Goal: Task Accomplishment & Management: Manage account settings

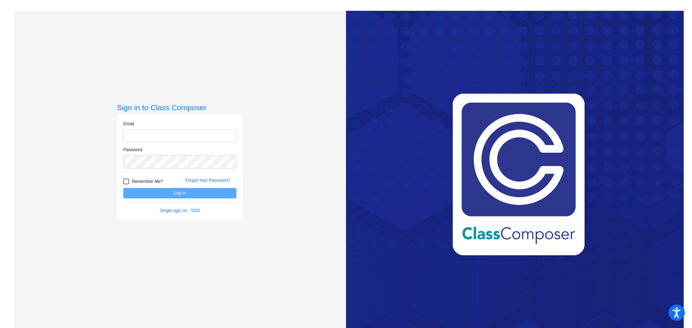
type input "[EMAIL_ADDRESS][DOMAIN_NAME]"
click at [200, 193] on button "Log In" at bounding box center [179, 193] width 113 height 10
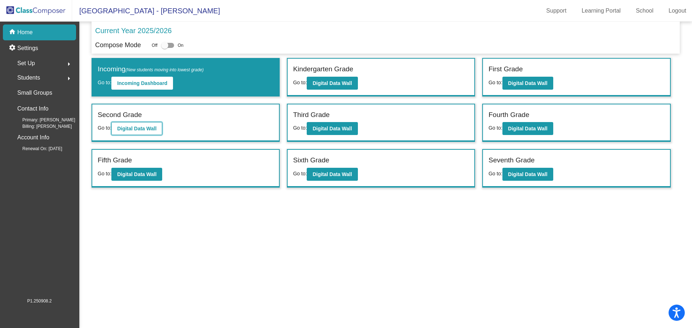
click at [138, 134] on button "Digital Data Wall" at bounding box center [136, 128] width 51 height 13
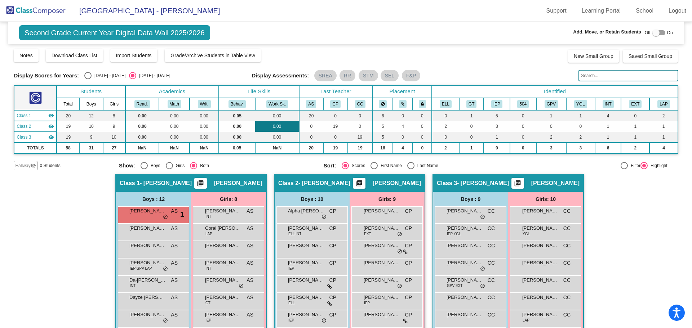
scroll to position [36, 0]
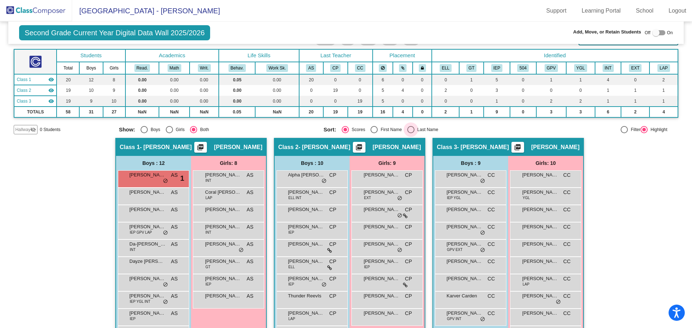
click at [408, 130] on div "Select an option" at bounding box center [410, 129] width 7 height 7
click at [410, 133] on input "Last Name" at bounding box center [410, 133] width 0 height 0
radio input "true"
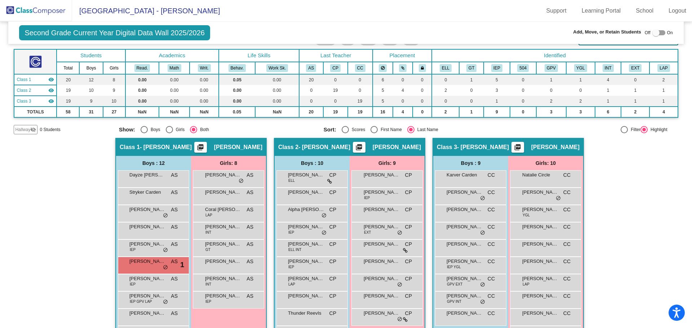
scroll to position [72, 0]
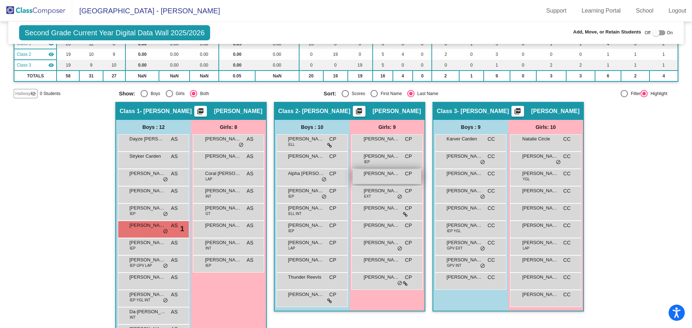
click at [385, 180] on div "[PERSON_NAME] CP lock do_not_disturb_alt" at bounding box center [386, 176] width 69 height 15
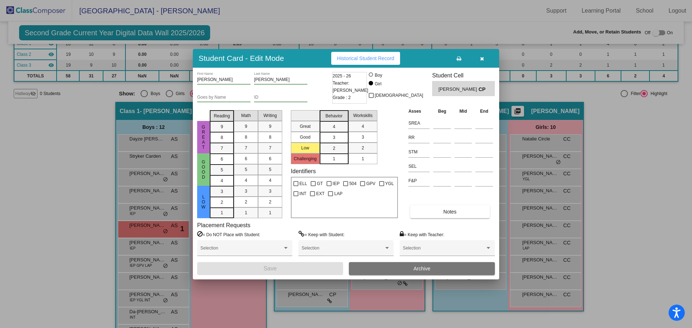
click at [416, 270] on span "Archive" at bounding box center [421, 269] width 17 height 6
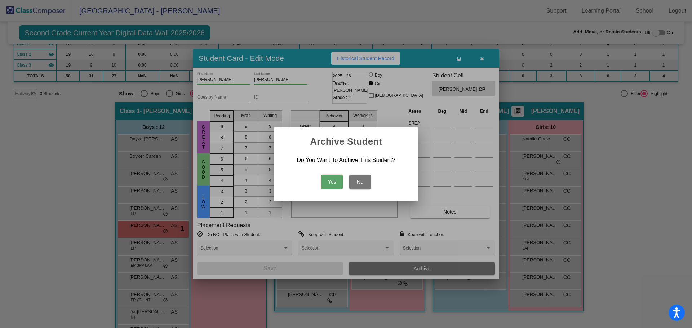
click at [331, 177] on button "Yes" at bounding box center [332, 182] width 22 height 14
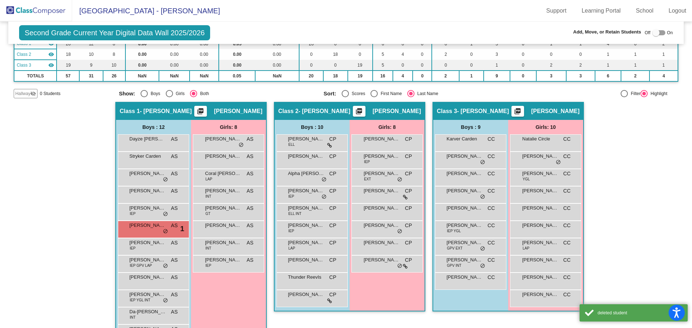
drag, startPoint x: 46, startPoint y: 13, endPoint x: 50, endPoint y: 14, distance: 4.2
click at [46, 13] on img at bounding box center [36, 10] width 72 height 21
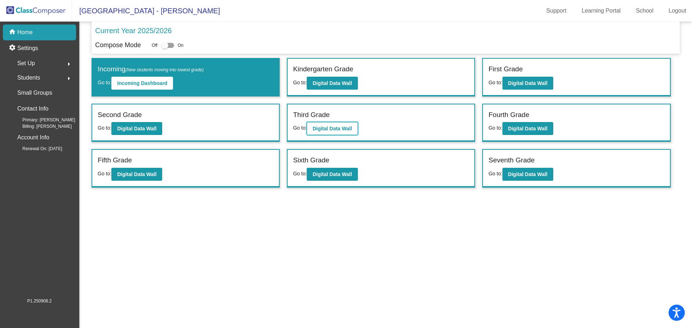
click at [335, 125] on button "Digital Data Wall" at bounding box center [332, 128] width 51 height 13
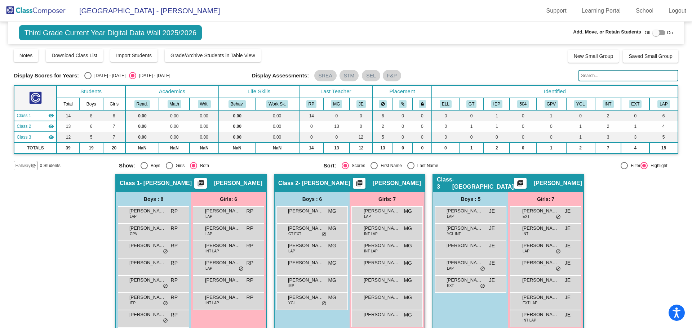
click at [411, 167] on div "Select an option" at bounding box center [410, 165] width 7 height 7
click at [411, 169] on input "Last Name" at bounding box center [410, 169] width 0 height 0
radio input "true"
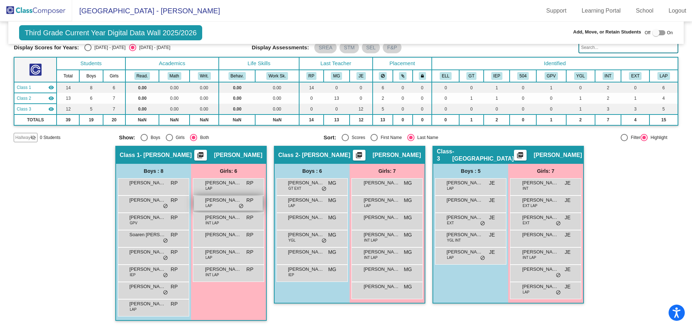
click at [216, 207] on div "[PERSON_NAME] LAP RP lock do_not_disturb_alt" at bounding box center [228, 203] width 69 height 15
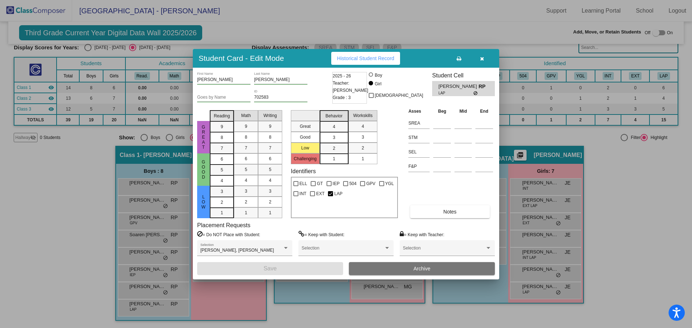
click at [406, 271] on button "Archive" at bounding box center [422, 268] width 146 height 13
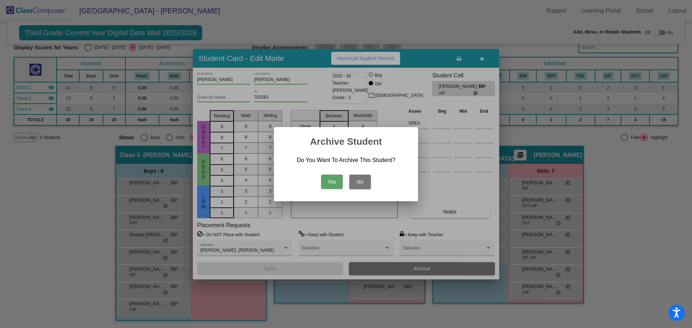
click at [337, 183] on button "Yes" at bounding box center [332, 182] width 22 height 14
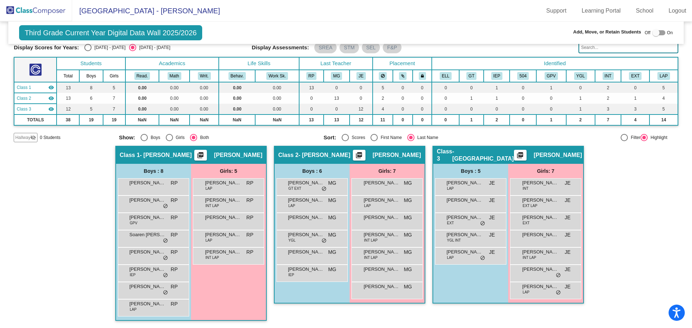
click at [50, 16] on img at bounding box center [36, 10] width 72 height 21
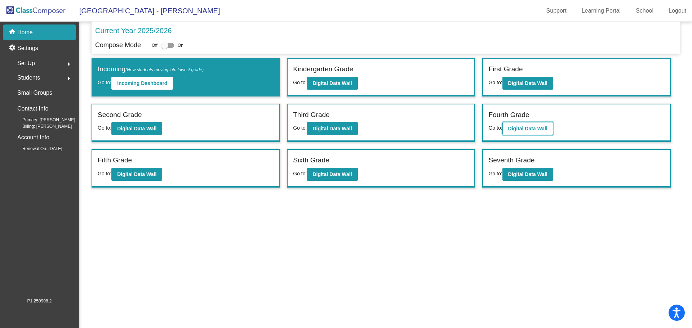
click at [518, 128] on b "Digital Data Wall" at bounding box center [527, 129] width 39 height 6
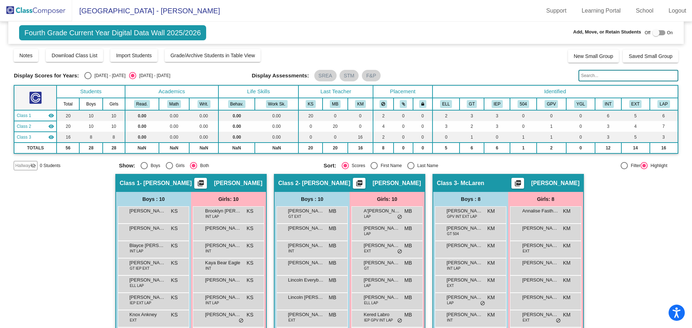
click at [412, 165] on div "Select an option" at bounding box center [410, 165] width 7 height 7
click at [411, 169] on input "Last Name" at bounding box center [410, 169] width 0 height 0
radio input "true"
click at [63, 15] on img at bounding box center [36, 10] width 72 height 21
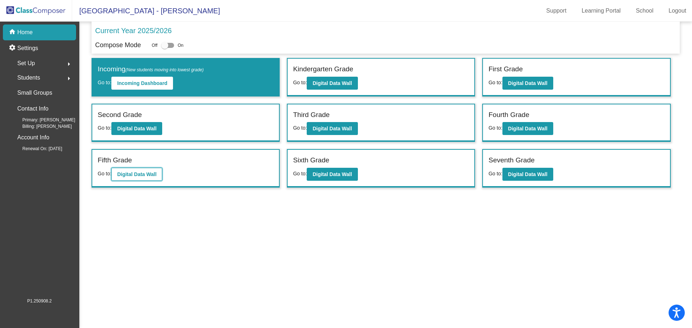
click at [141, 179] on button "Digital Data Wall" at bounding box center [136, 174] width 51 height 13
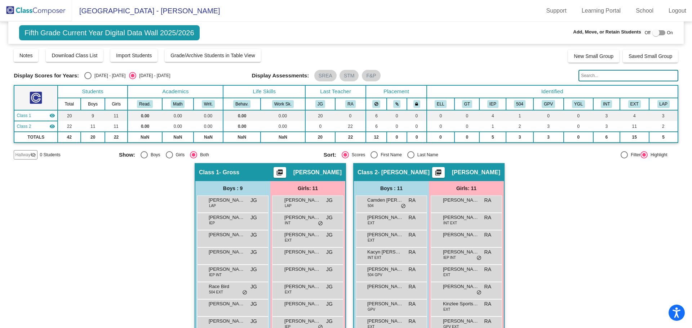
click at [410, 156] on div "Select an option" at bounding box center [410, 154] width 7 height 7
click at [410, 159] on input "Last Name" at bounding box center [410, 159] width 0 height 0
radio input "true"
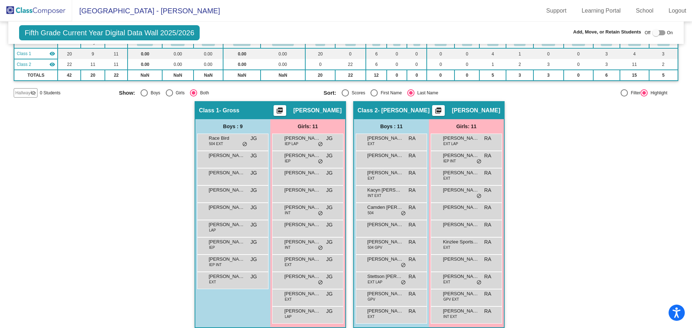
scroll to position [69, 0]
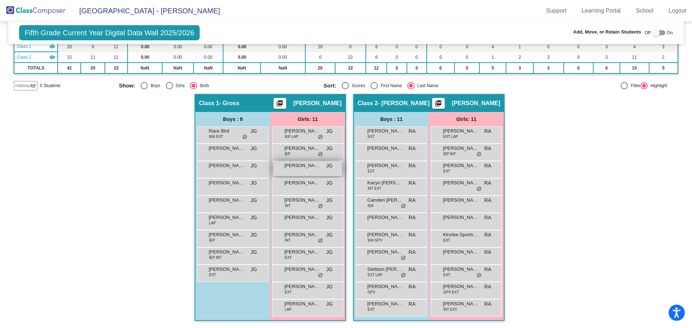
click at [307, 169] on span "[PERSON_NAME]" at bounding box center [302, 165] width 36 height 7
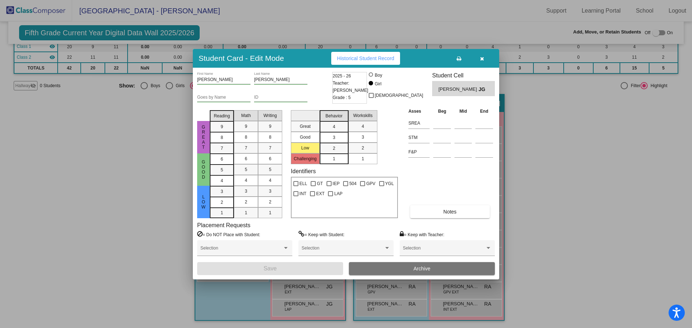
click at [418, 268] on span "Archive" at bounding box center [421, 269] width 17 height 6
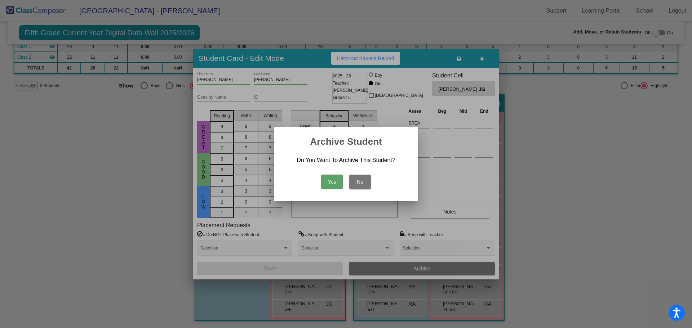
click at [339, 186] on button "Yes" at bounding box center [332, 182] width 22 height 14
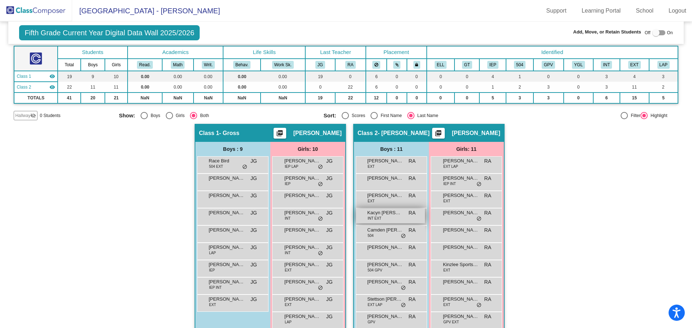
scroll to position [0, 0]
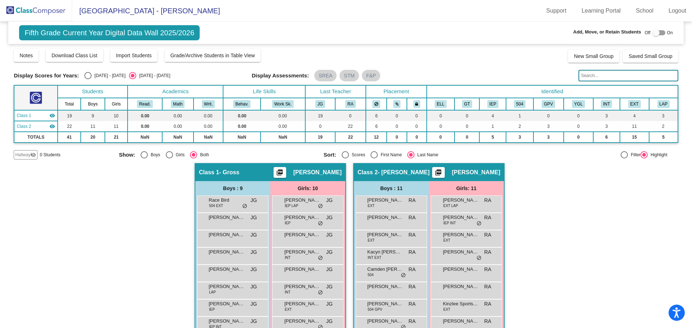
click at [54, 12] on img at bounding box center [36, 10] width 72 height 21
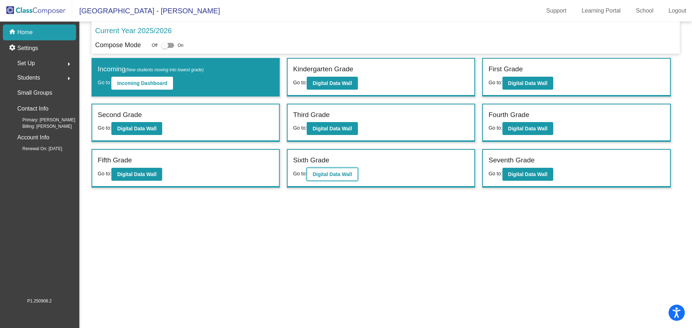
click at [332, 175] on b "Digital Data Wall" at bounding box center [331, 175] width 39 height 6
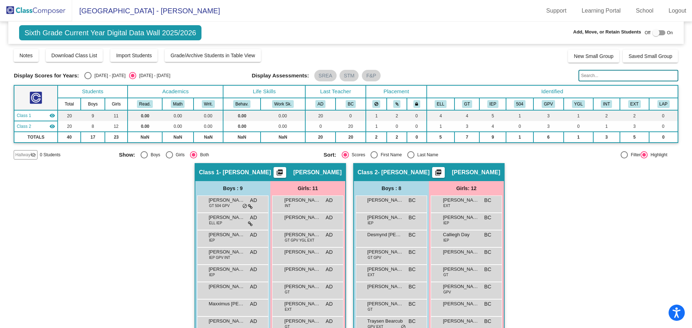
click at [408, 156] on div "Select an option" at bounding box center [410, 154] width 7 height 7
click at [410, 159] on input "Last Name" at bounding box center [410, 159] width 0 height 0
radio input "true"
drag, startPoint x: 44, startPoint y: 13, endPoint x: 50, endPoint y: 14, distance: 5.8
click at [44, 13] on img at bounding box center [36, 10] width 72 height 21
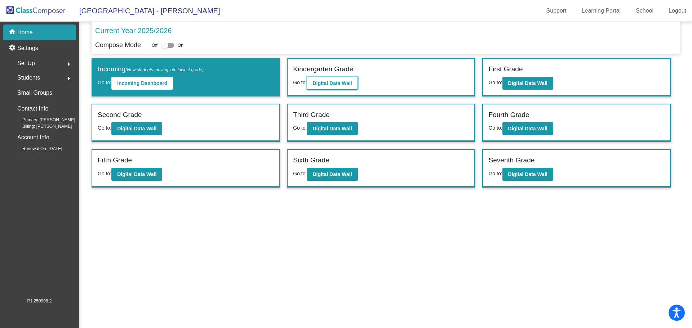
click at [354, 83] on button "Digital Data Wall" at bounding box center [332, 83] width 51 height 13
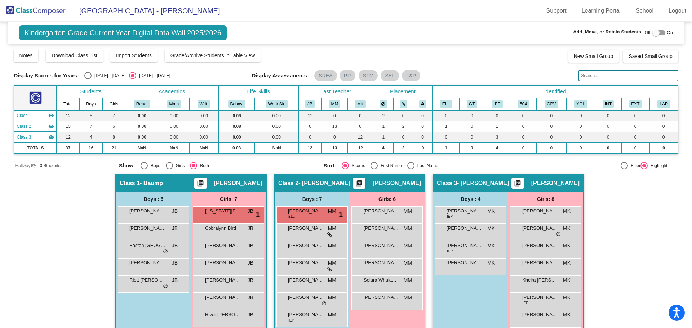
click at [410, 163] on div "Select an option" at bounding box center [410, 165] width 7 height 7
click at [410, 169] on input "Last Name" at bounding box center [410, 169] width 0 height 0
radio input "true"
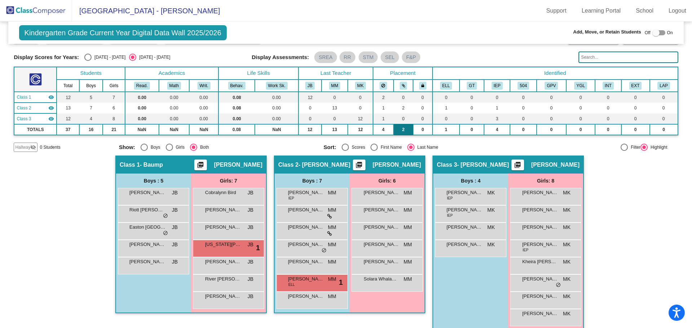
scroll to position [28, 0]
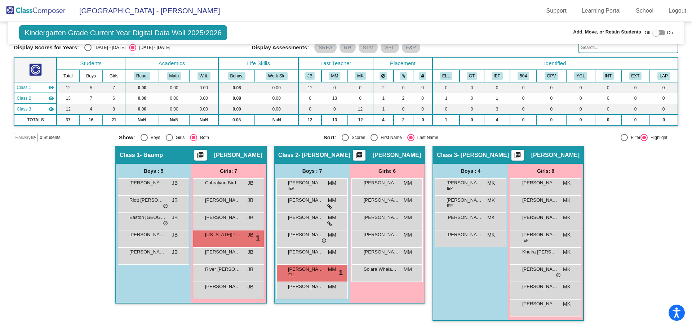
click at [57, 13] on img at bounding box center [36, 10] width 72 height 21
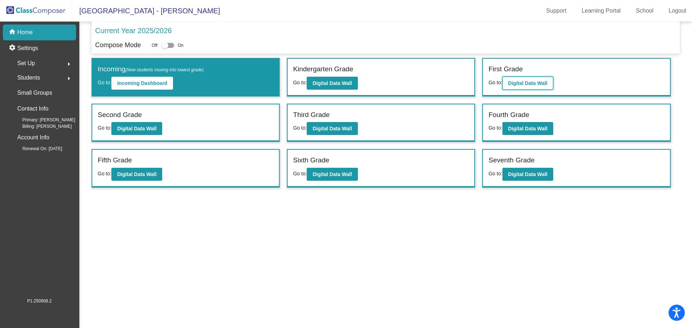
click at [514, 84] on b "Digital Data Wall" at bounding box center [527, 83] width 39 height 6
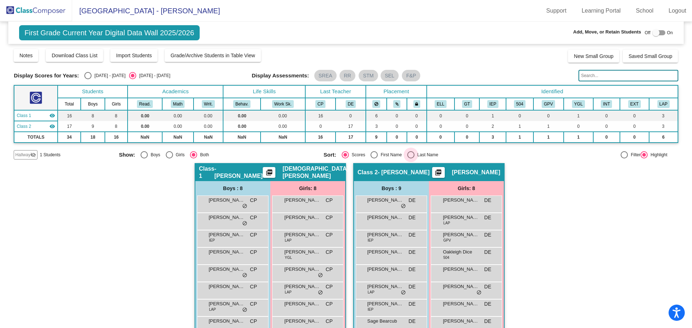
click at [412, 155] on div "Select an option" at bounding box center [410, 154] width 7 height 7
click at [411, 159] on input "Last Name" at bounding box center [410, 159] width 0 height 0
radio input "true"
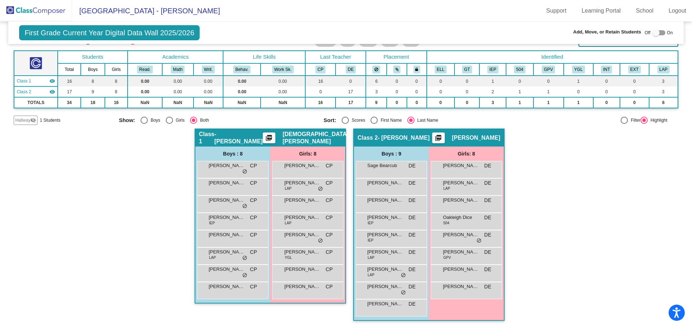
drag, startPoint x: 59, startPoint y: 14, endPoint x: 68, endPoint y: 19, distance: 10.0
click at [59, 14] on img at bounding box center [36, 10] width 72 height 21
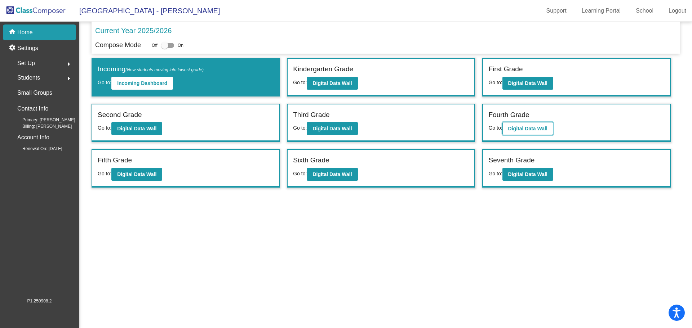
click at [521, 125] on button "Digital Data Wall" at bounding box center [527, 128] width 51 height 13
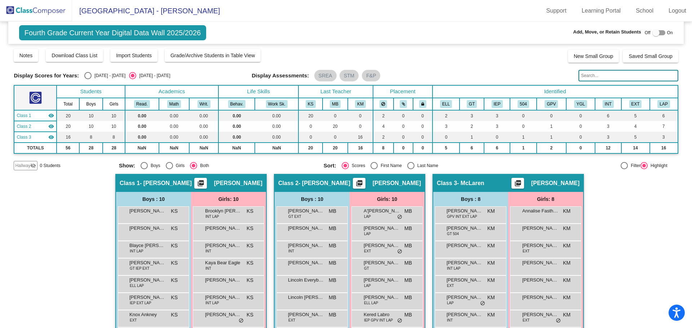
click at [407, 167] on div "Select an option" at bounding box center [410, 165] width 7 height 7
click at [410, 169] on input "Last Name" at bounding box center [410, 169] width 0 height 0
radio input "true"
drag, startPoint x: 44, startPoint y: 7, endPoint x: 48, endPoint y: 9, distance: 4.7
click at [44, 7] on img at bounding box center [36, 10] width 72 height 21
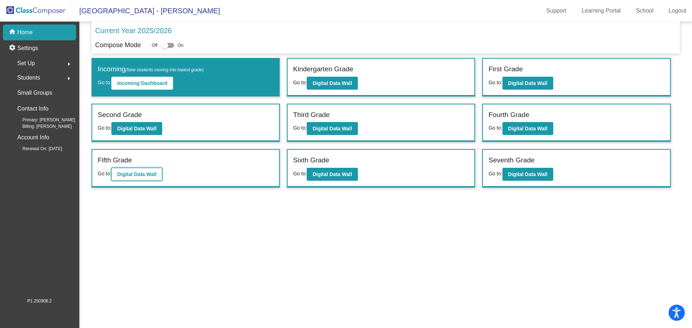
click at [144, 178] on button "Digital Data Wall" at bounding box center [136, 174] width 51 height 13
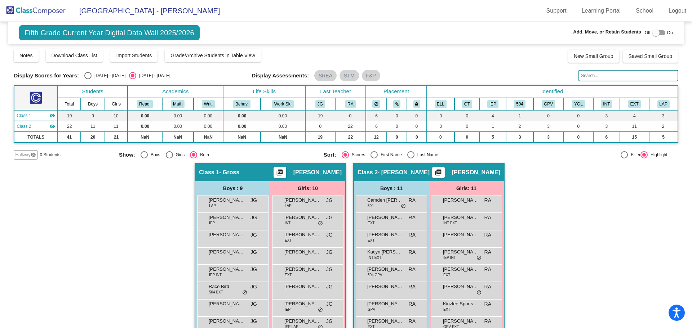
click at [410, 158] on div "Select an option" at bounding box center [410, 154] width 7 height 7
click at [410, 159] on input "Last Name" at bounding box center [410, 159] width 0 height 0
radio input "true"
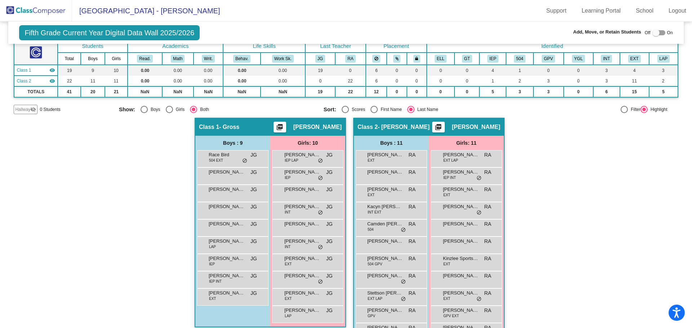
scroll to position [69, 0]
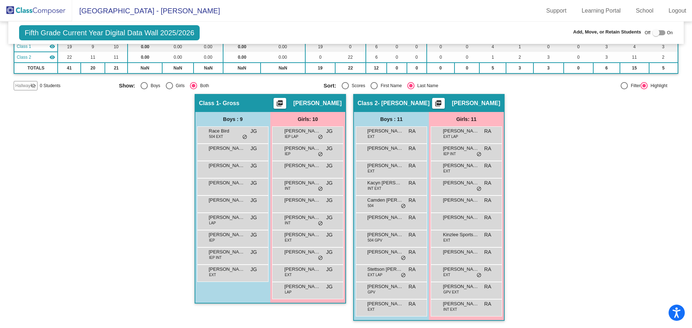
click at [63, 12] on img at bounding box center [36, 10] width 72 height 21
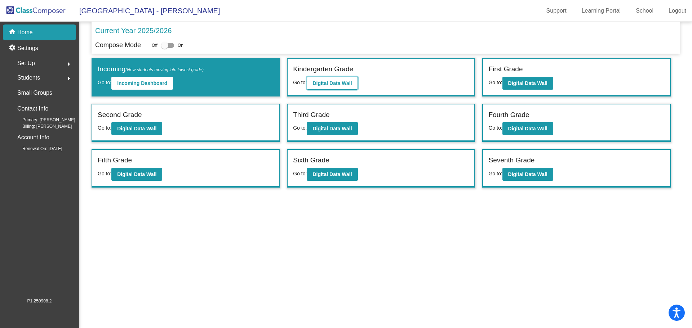
click at [325, 85] on b "Digital Data Wall" at bounding box center [331, 83] width 39 height 6
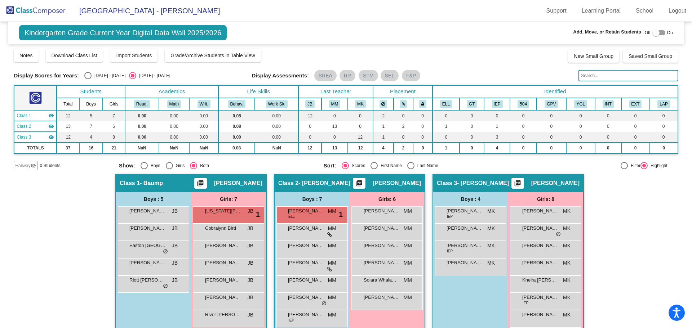
click at [408, 165] on div "Select an option" at bounding box center [410, 165] width 7 height 7
click at [410, 169] on input "Last Name" at bounding box center [410, 169] width 0 height 0
radio input "true"
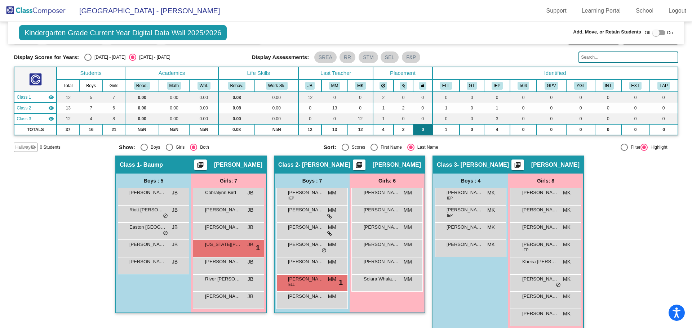
scroll to position [28, 0]
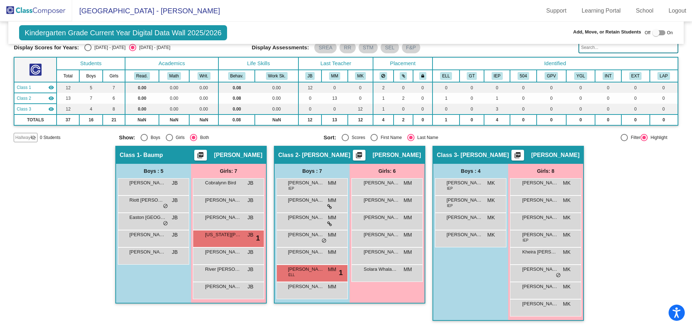
click at [657, 31] on div at bounding box center [658, 32] width 13 height 5
checkbox input "true"
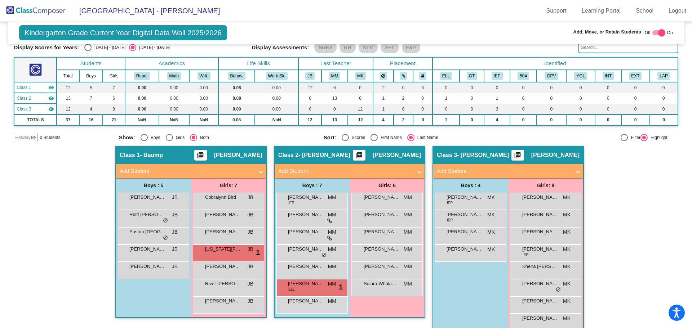
click at [34, 9] on img at bounding box center [36, 10] width 72 height 21
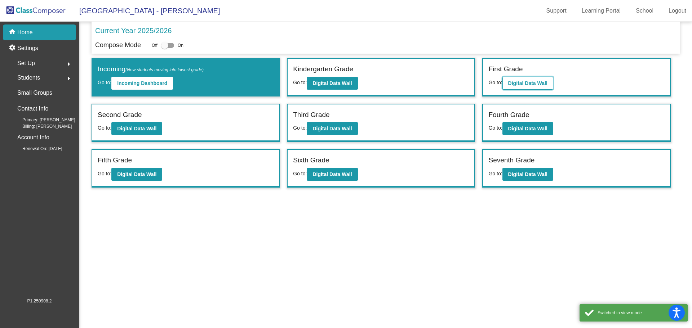
click at [521, 81] on b "Digital Data Wall" at bounding box center [527, 83] width 39 height 6
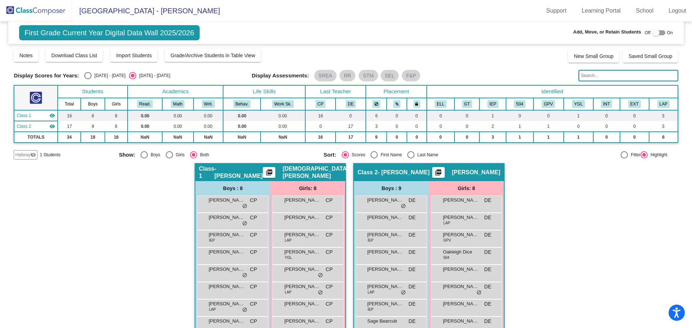
click at [25, 12] on img at bounding box center [36, 10] width 72 height 21
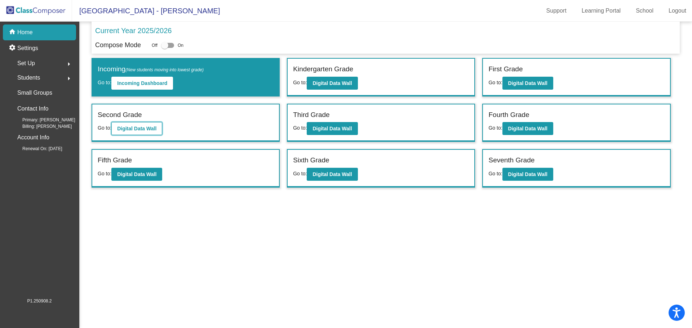
click at [134, 126] on b "Digital Data Wall" at bounding box center [136, 129] width 39 height 6
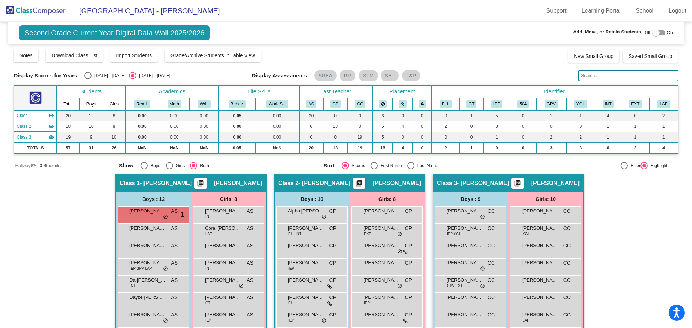
click at [411, 167] on div "Select an option" at bounding box center [410, 165] width 7 height 7
click at [411, 169] on input "Last Name" at bounding box center [410, 169] width 0 height 0
radio input "true"
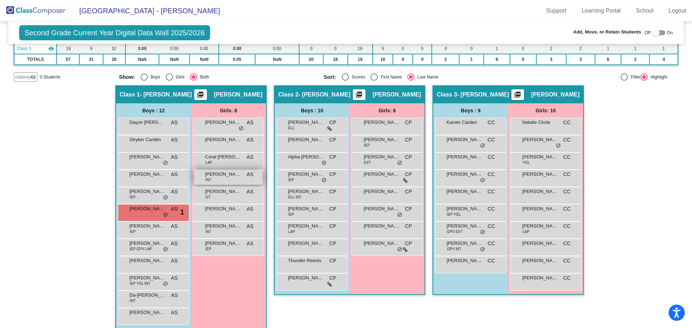
scroll to position [97, 0]
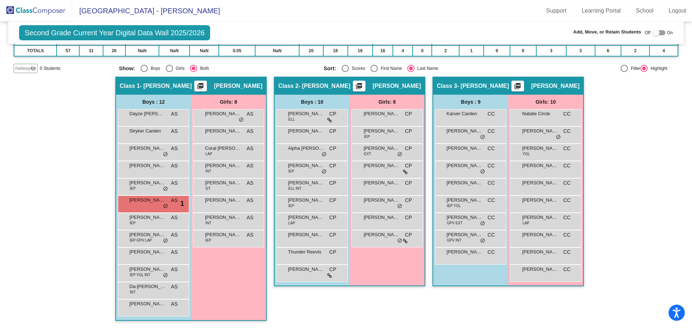
click at [35, 12] on img at bounding box center [36, 10] width 72 height 21
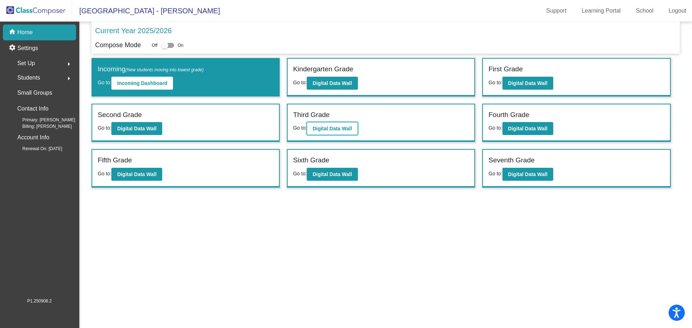
click at [341, 129] on b "Digital Data Wall" at bounding box center [331, 129] width 39 height 6
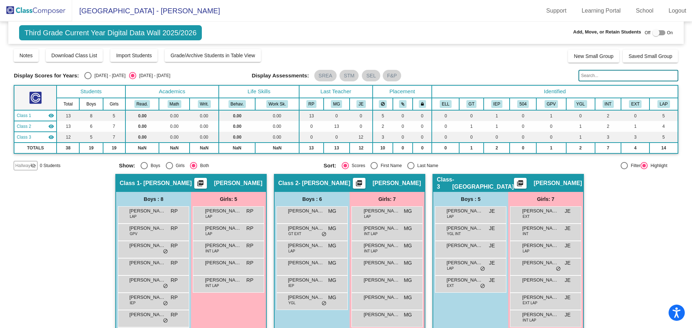
click at [50, 12] on img at bounding box center [36, 10] width 72 height 21
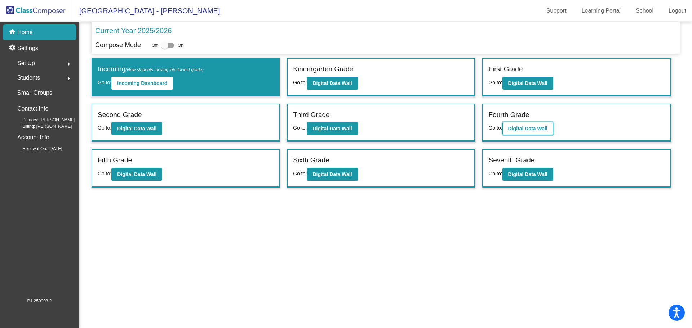
click at [536, 128] on b "Digital Data Wall" at bounding box center [527, 129] width 39 height 6
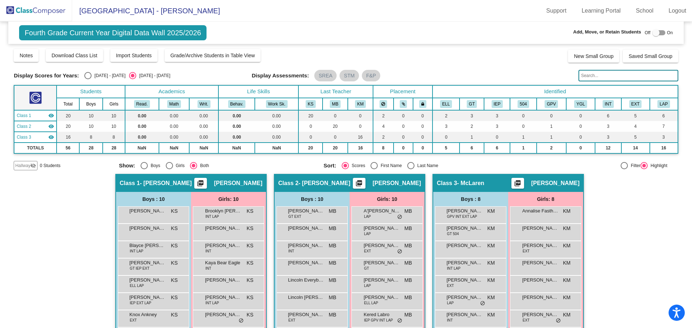
click at [46, 11] on img at bounding box center [36, 10] width 72 height 21
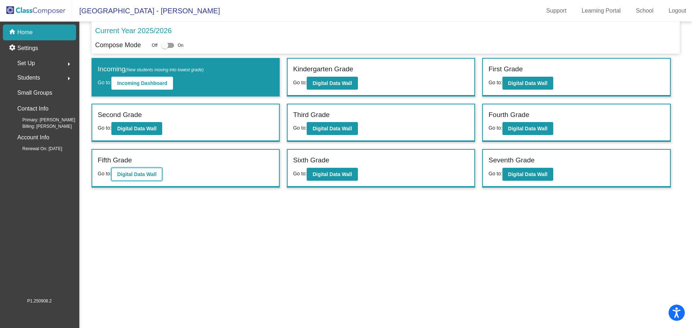
click at [137, 175] on b "Digital Data Wall" at bounding box center [136, 175] width 39 height 6
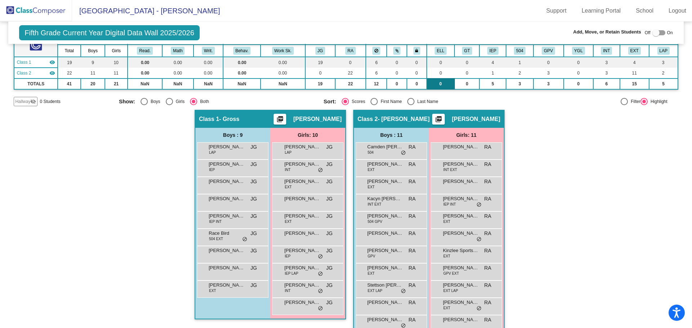
scroll to position [69, 0]
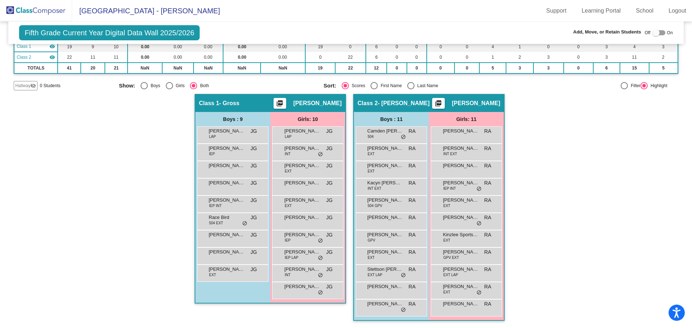
click at [45, 6] on img at bounding box center [36, 10] width 72 height 21
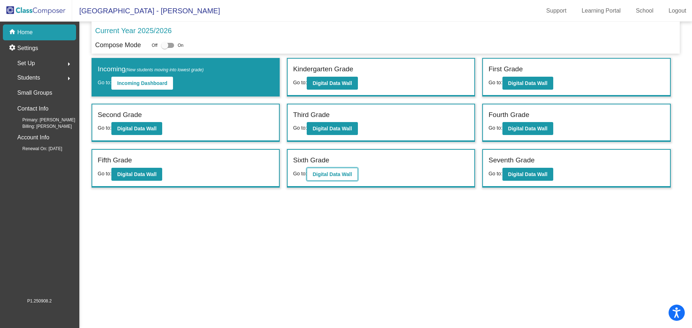
click at [316, 173] on b "Digital Data Wall" at bounding box center [331, 175] width 39 height 6
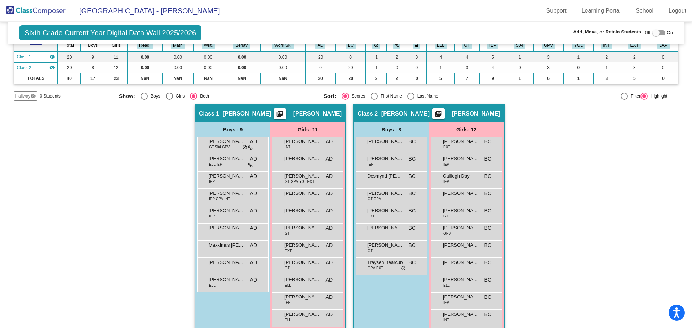
scroll to position [86, 0]
